Goal: Information Seeking & Learning: Learn about a topic

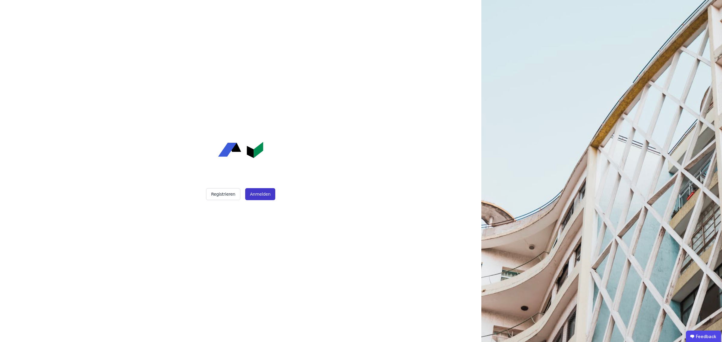
click at [258, 194] on button "Anmelden" at bounding box center [260, 194] width 30 height 12
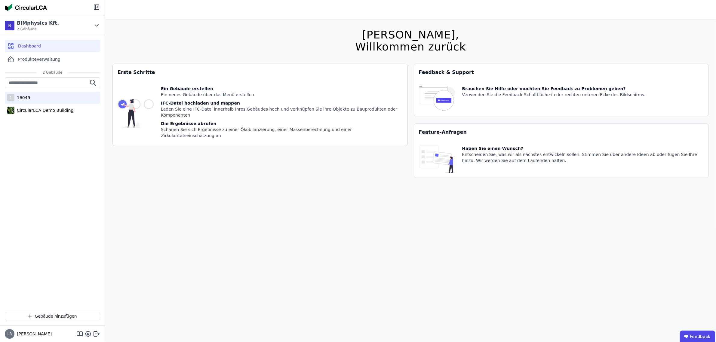
click at [19, 97] on div "16049" at bounding box center [22, 98] width 16 height 6
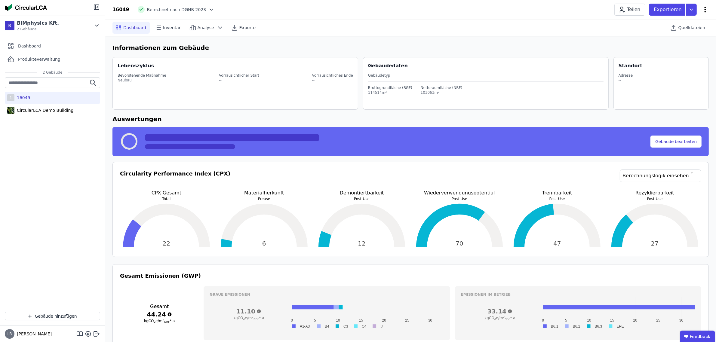
click at [704, 8] on icon at bounding box center [704, 9] width 7 height 7
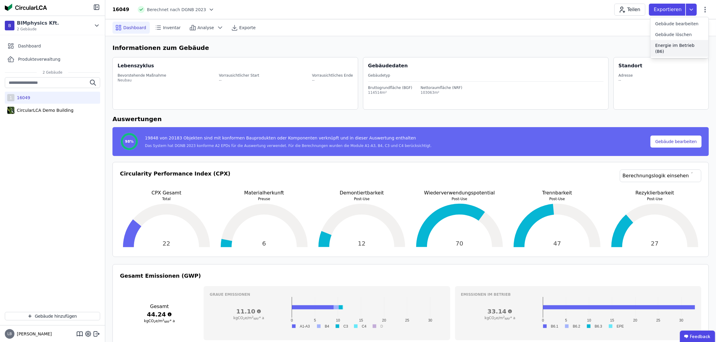
click at [674, 46] on span "Energie im Betrieb (B6)" at bounding box center [679, 48] width 48 height 12
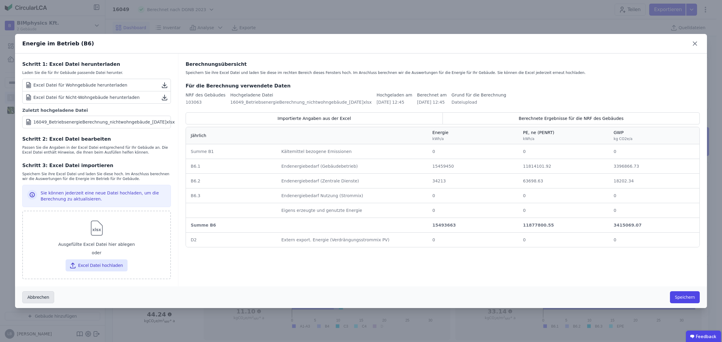
click at [45, 298] on button "Abbrechen" at bounding box center [38, 297] width 32 height 12
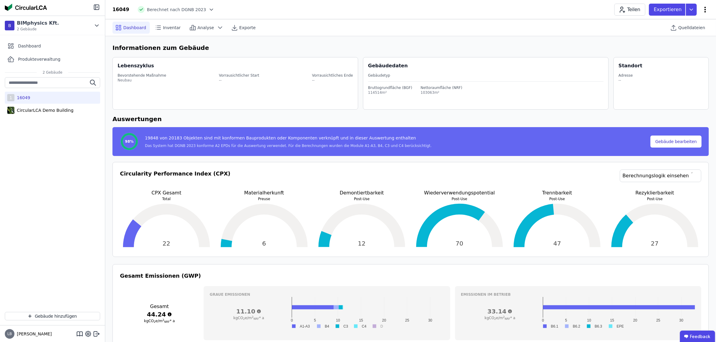
click at [708, 11] on icon at bounding box center [704, 9] width 7 height 7
click at [8, 5] on img at bounding box center [26, 7] width 42 height 7
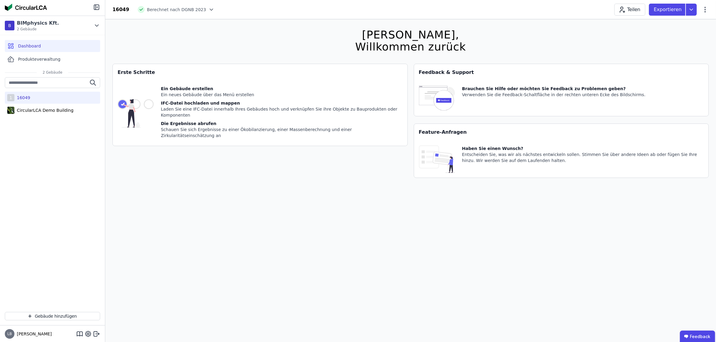
click at [10, 8] on img at bounding box center [26, 7] width 42 height 7
click at [35, 24] on div "BIMphysics Kft." at bounding box center [38, 23] width 42 height 7
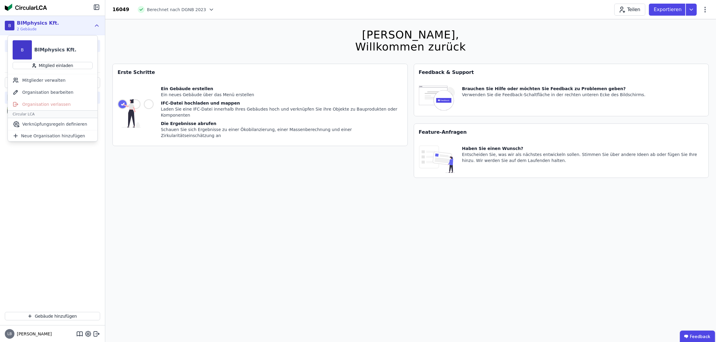
click at [52, 171] on div "1 16049 CircularLCA Demo Building" at bounding box center [52, 192] width 105 height 230
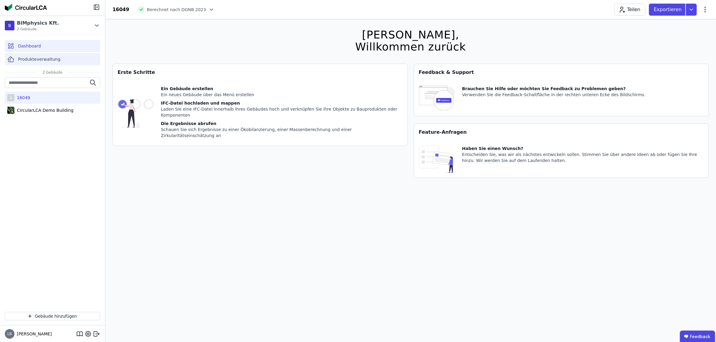
click at [44, 57] on span "Produkteverwaltung" at bounding box center [39, 59] width 42 height 6
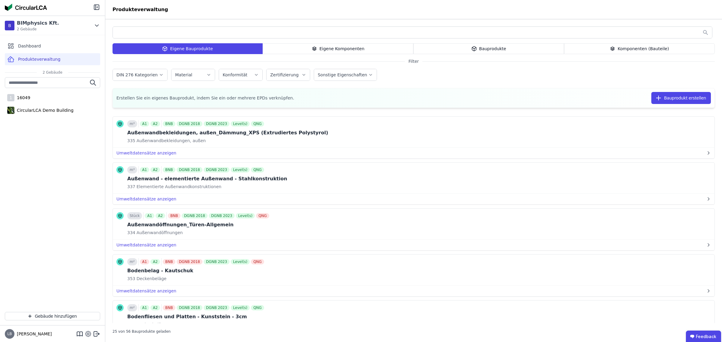
click at [87, 336] on icon at bounding box center [87, 333] width 7 height 7
select select "*"
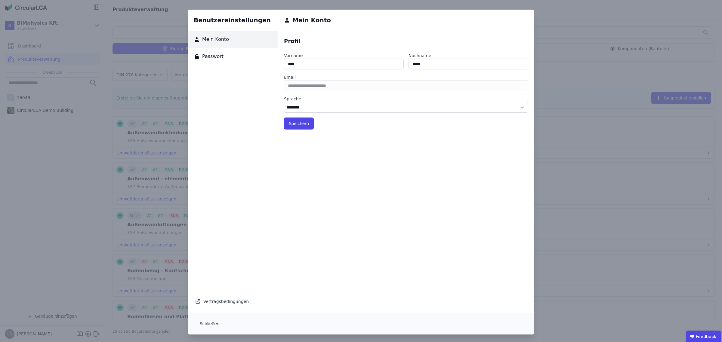
click at [222, 56] on div "Passwort" at bounding box center [233, 56] width 90 height 17
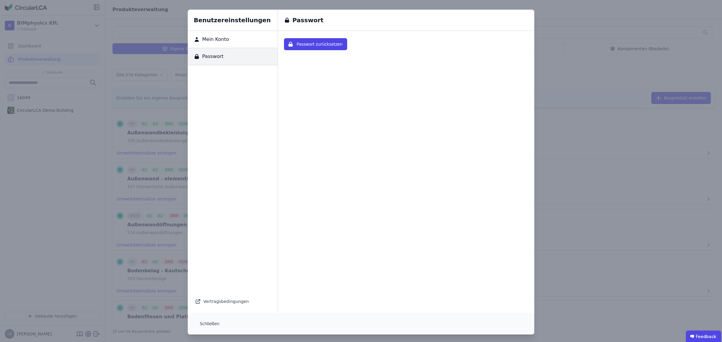
click at [48, 250] on div "Benutzereinstellungen Mein Konto Passwort Vertragsbedingungen Passwort Passwort…" at bounding box center [361, 172] width 722 height 344
click at [201, 322] on button "Schließen" at bounding box center [209, 324] width 29 height 12
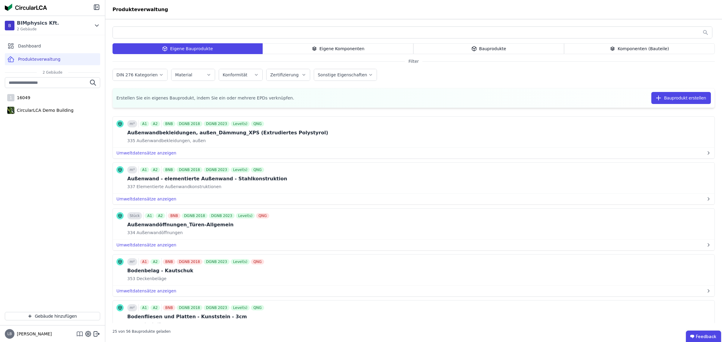
click at [79, 336] on icon at bounding box center [79, 336] width 5 height 0
click at [45, 97] on div "1 16049" at bounding box center [52, 98] width 95 height 12
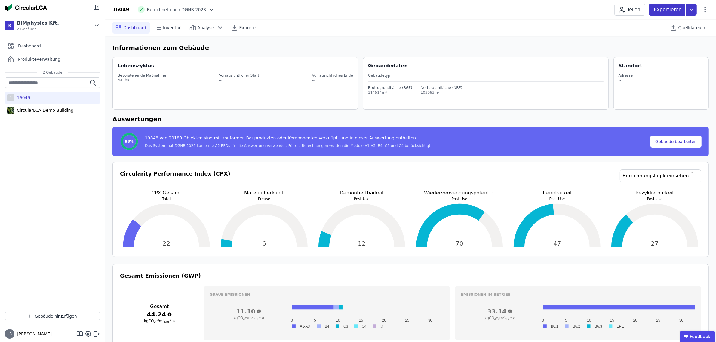
click at [694, 8] on icon at bounding box center [691, 10] width 11 height 12
click at [708, 10] on icon at bounding box center [704, 9] width 7 height 7
click at [689, 48] on span "Energie im Betrieb (B6)" at bounding box center [679, 48] width 48 height 12
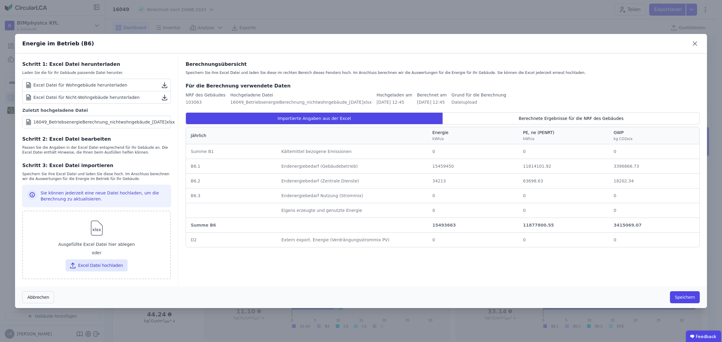
click at [447, 175] on td "34213 34213" at bounding box center [472, 180] width 91 height 15
click at [447, 169] on span "15459450" at bounding box center [442, 166] width 21 height 5
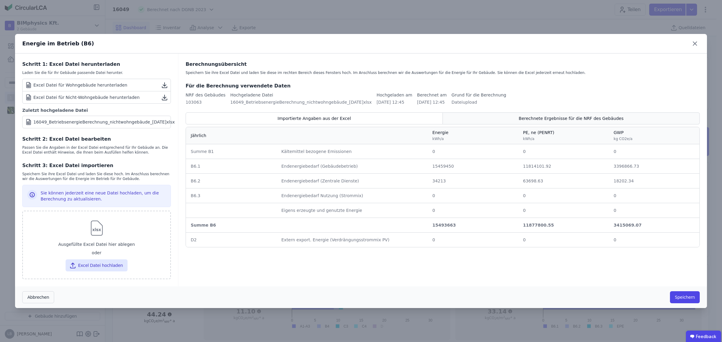
click at [528, 120] on span "Berechnete Ergebnisse für die NRF des Gebäudes" at bounding box center [570, 118] width 105 height 6
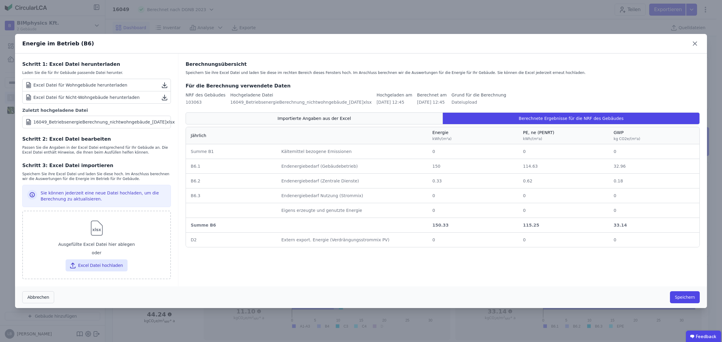
click at [389, 118] on div "Importierte Angaben aus der Excel" at bounding box center [314, 118] width 257 height 12
